Goal: Task Accomplishment & Management: Use online tool/utility

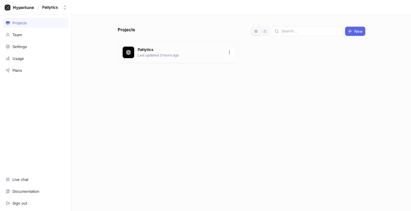
click at [148, 57] on p "Last updated 3 hours ago" at bounding box center [180, 55] width 84 height 5
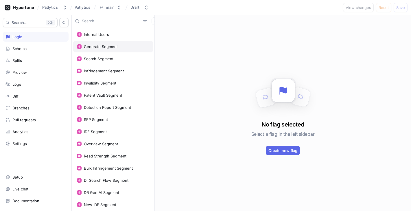
click at [115, 44] on div "Generate Segment" at bounding box center [101, 46] width 34 height 5
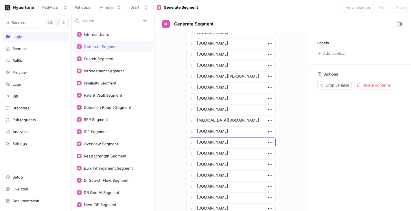
scroll to position [863, 0]
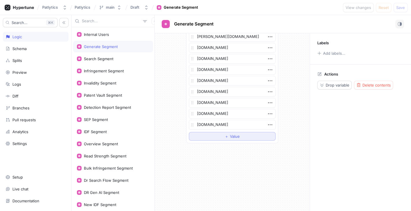
click at [238, 133] on button "＋ Value" at bounding box center [232, 136] width 87 height 9
type textarea "x"
type textarea "s"
type textarea "x"
type textarea "shu"
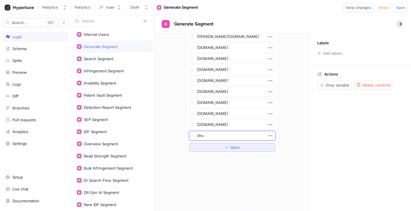
type textarea "x"
type textarea "shum"
type textarea "x"
type textarea "shumak"
type textarea "x"
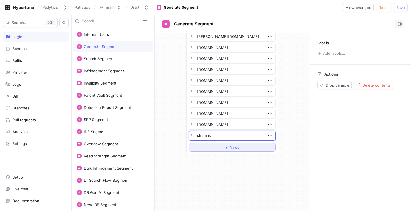
type textarea "[PERSON_NAME]"
type textarea "x"
type textarea "[PERSON_NAME]"
type textarea "x"
type textarea "[PERSON_NAME]."
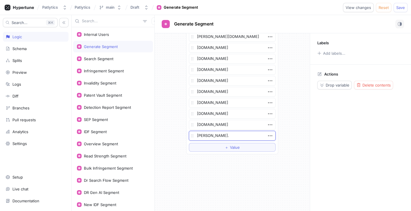
type textarea "x"
type textarea "[PERSON_NAME][DOMAIN_NAME]"
type textarea "x"
type textarea "[PERSON_NAME][DOMAIN_NAME]"
type textarea "x"
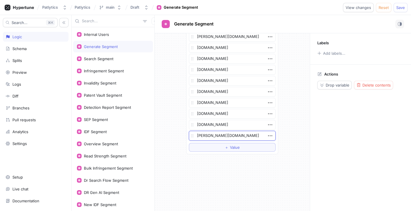
type textarea "[PERSON_NAME][DOMAIN_NAME]"
click at [402, 7] on span "Save" at bounding box center [400, 7] width 9 height 3
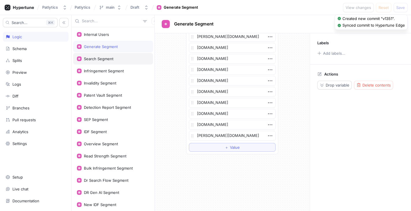
click at [101, 59] on div "Search Segment" at bounding box center [98, 58] width 29 height 5
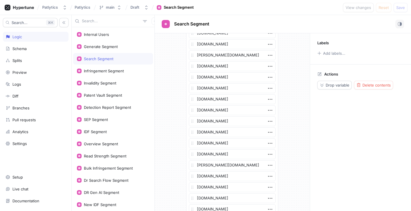
scroll to position [1148, 0]
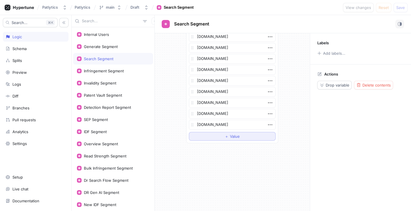
click at [237, 132] on button "＋ Value" at bounding box center [232, 136] width 87 height 9
type textarea "x"
type textarea "sh"
type textarea "x"
type textarea "shu"
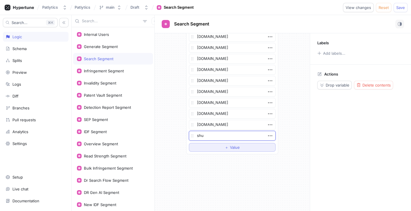
type textarea "x"
type textarea "shum"
type textarea "x"
type textarea "shuma"
type textarea "x"
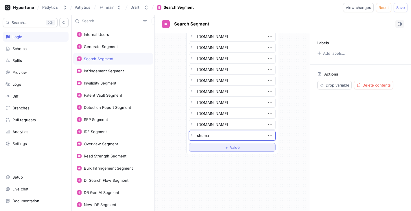
type textarea "shumak"
type textarea "x"
type textarea "[PERSON_NAME]"
type textarea "x"
type textarea "[PERSON_NAME]"
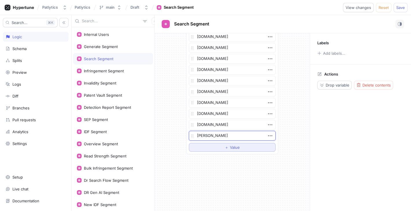
type textarea "x"
type textarea "[PERSON_NAME]."
type textarea "x"
type textarea "[PERSON_NAME][DOMAIN_NAME]"
type textarea "x"
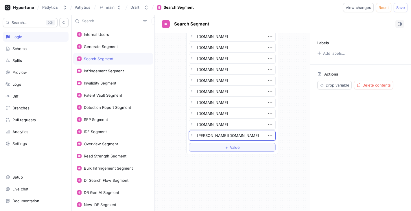
type textarea "[PERSON_NAME][DOMAIN_NAME]"
click at [398, 12] on div "Patlytics Patlytics main Draft Search Segment View changes Reset Save" at bounding box center [205, 7] width 411 height 15
click at [401, 9] on span "Save" at bounding box center [400, 7] width 9 height 3
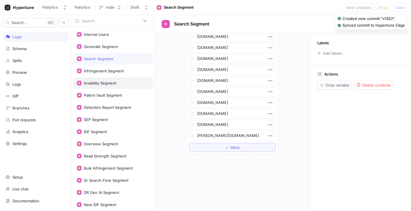
click at [117, 81] on div "Invalidity Segment" at bounding box center [113, 83] width 72 height 5
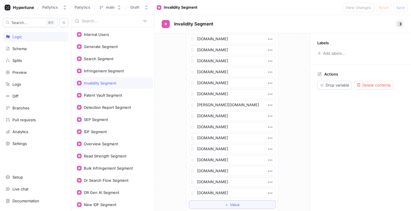
scroll to position [1181, 0]
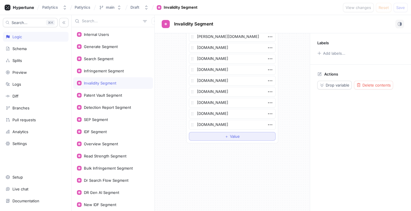
click at [241, 136] on button "＋ Value" at bounding box center [232, 136] width 87 height 9
type textarea "x"
type textarea "sh"
type textarea "x"
type textarea "shu"
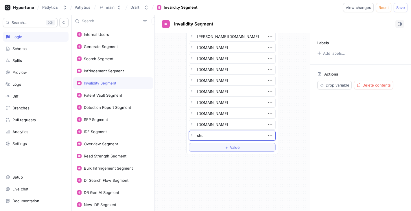
type textarea "x"
type textarea "shum"
type textarea "x"
type textarea "shumak"
type textarea "x"
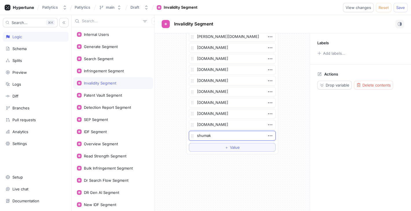
type textarea "[PERSON_NAME]"
type textarea "x"
type textarea "[PERSON_NAME]"
type textarea "x"
type textarea "[PERSON_NAME]."
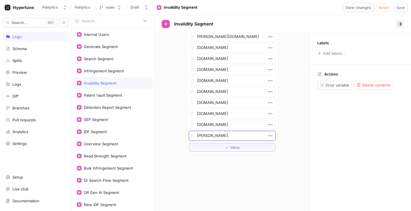
type textarea "x"
type textarea "[PERSON_NAME][DOMAIN_NAME]"
type textarea "x"
type textarea "[PERSON_NAME][DOMAIN_NAME]"
click at [399, 6] on span "Save" at bounding box center [400, 7] width 9 height 3
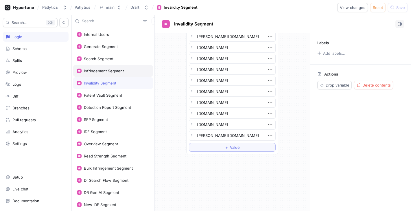
click at [116, 68] on div "Infringement Segment" at bounding box center [113, 71] width 80 height 12
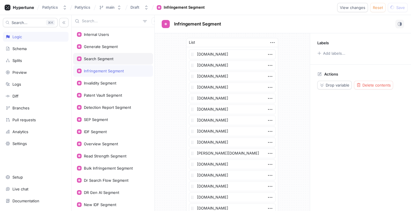
click at [112, 57] on div "Search Segment" at bounding box center [98, 58] width 29 height 5
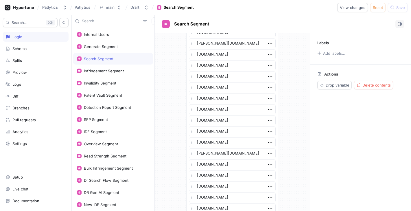
scroll to position [1159, 0]
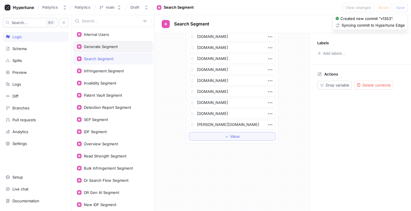
click at [120, 46] on div "Generate Segment" at bounding box center [113, 46] width 72 height 5
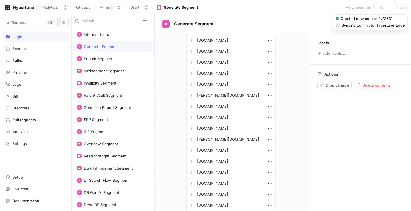
scroll to position [874, 0]
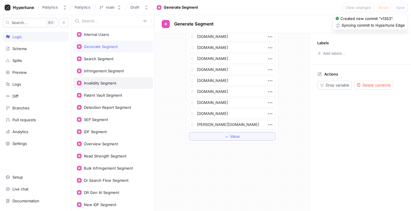
click at [91, 83] on div "Invalidity Segment" at bounding box center [100, 83] width 32 height 5
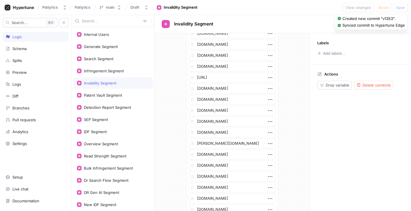
scroll to position [442, 0]
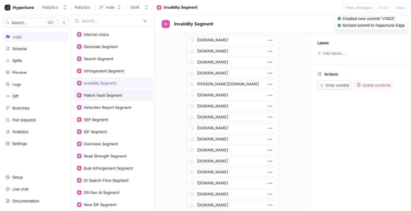
click at [122, 98] on div "Patent Vault Segment" at bounding box center [113, 95] width 80 height 12
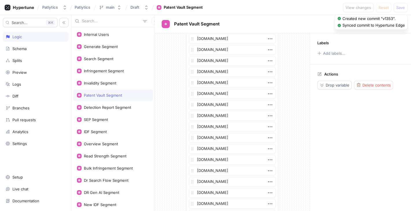
scroll to position [1137, 0]
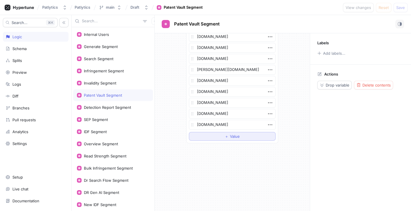
click at [225, 136] on span "＋" at bounding box center [226, 135] width 4 height 3
type textarea "x"
type textarea "s"
type textarea "x"
type textarea "sh"
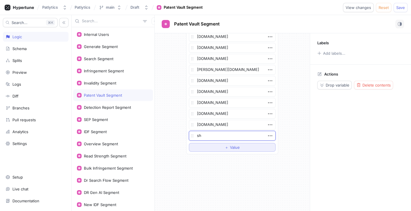
type textarea "x"
type textarea "shu"
type textarea "x"
type textarea "shum"
type textarea "x"
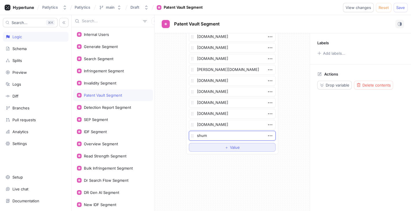
type textarea "shuma"
type textarea "x"
type textarea "shum"
type textarea "x"
type textarea "shu"
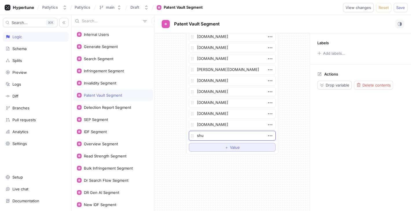
type textarea "x"
type textarea "sh"
type textarea "x"
type textarea "s"
type textarea "x"
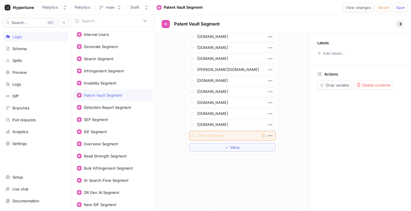
click at [203, 174] on div "List [DOMAIN_NAME] [DOMAIN_NAME] [DOMAIN_NAME] [DOMAIN_NAME] [DOMAIN_NAME] [DOM…" at bounding box center [232, 121] width 155 height 177
click at [99, 107] on div "Detection Report Segment" at bounding box center [107, 107] width 47 height 5
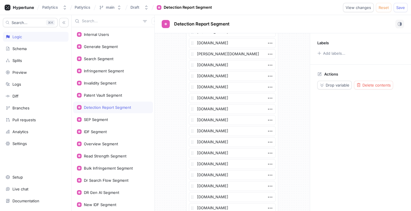
scroll to position [1203, 0]
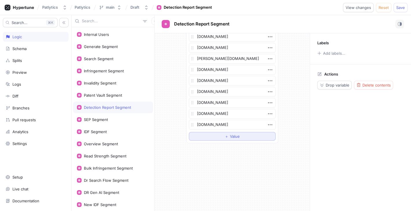
click at [242, 138] on button "＋ Value" at bounding box center [232, 136] width 87 height 9
type textarea "x"
type textarea "sh"
type textarea "x"
type textarea "shu"
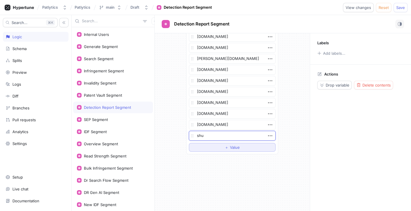
type textarea "x"
type textarea "shum"
type textarea "x"
type textarea "shumak"
type textarea "x"
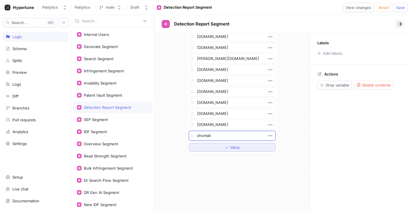
type textarea "[PERSON_NAME]"
type textarea "x"
type textarea "[PERSON_NAME]"
type textarea "x"
type textarea "[PERSON_NAME]."
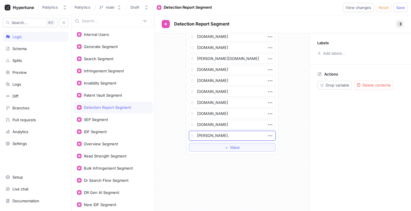
type textarea "x"
type textarea "[PERSON_NAME][DOMAIN_NAME]"
type textarea "x"
type textarea "[PERSON_NAME][DOMAIN_NAME]"
click at [396, 6] on span "Save" at bounding box center [400, 7] width 9 height 3
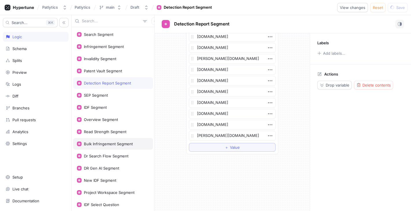
scroll to position [25, 0]
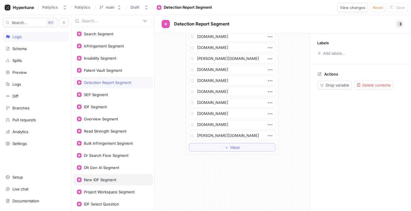
type textarea "x"
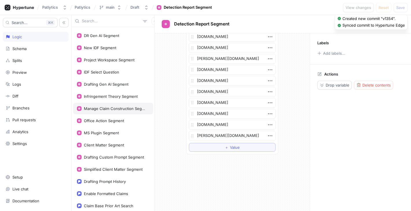
scroll to position [162, 0]
